Goal: Navigation & Orientation: Find specific page/section

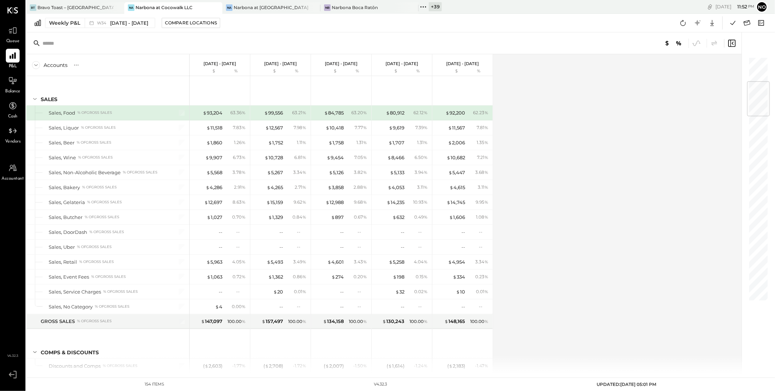
scroll to position [207, 0]
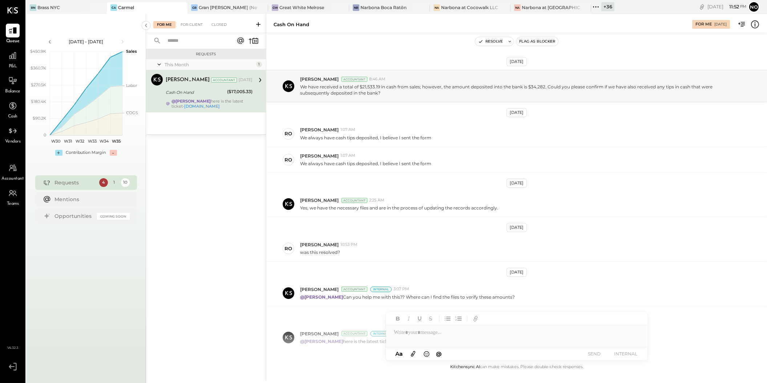
scroll to position [42, 0]
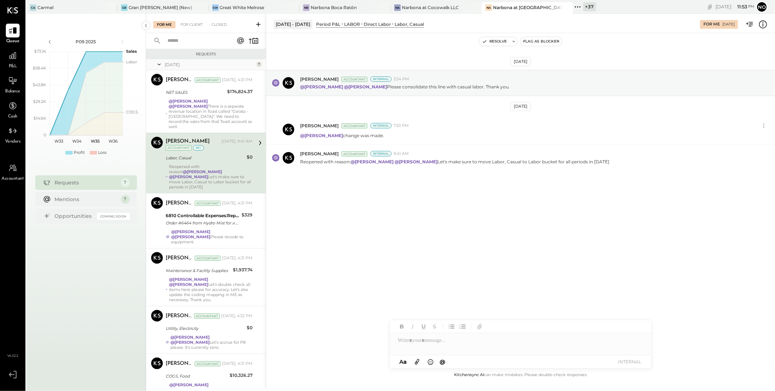
scroll to position [71, 0]
